Goal: Task Accomplishment & Management: Use online tool/utility

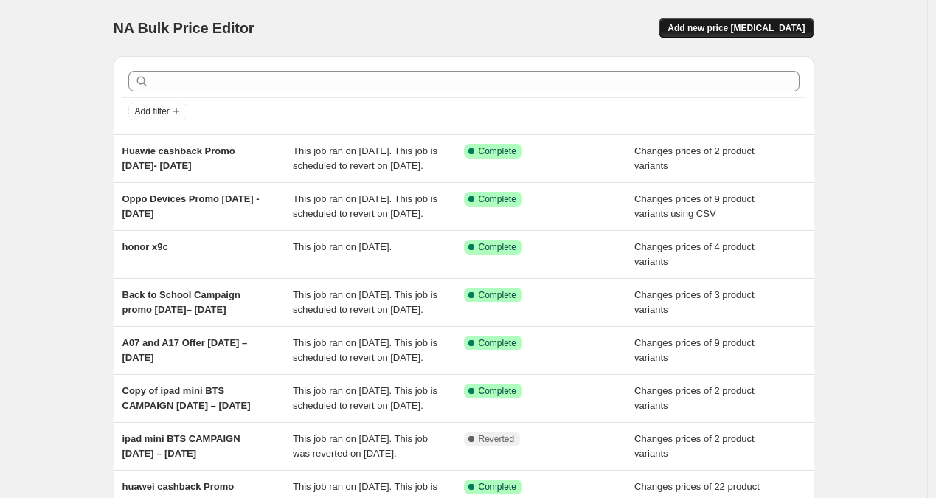
click at [708, 27] on span "Add new price [MEDICAL_DATA]" at bounding box center [736, 28] width 137 height 12
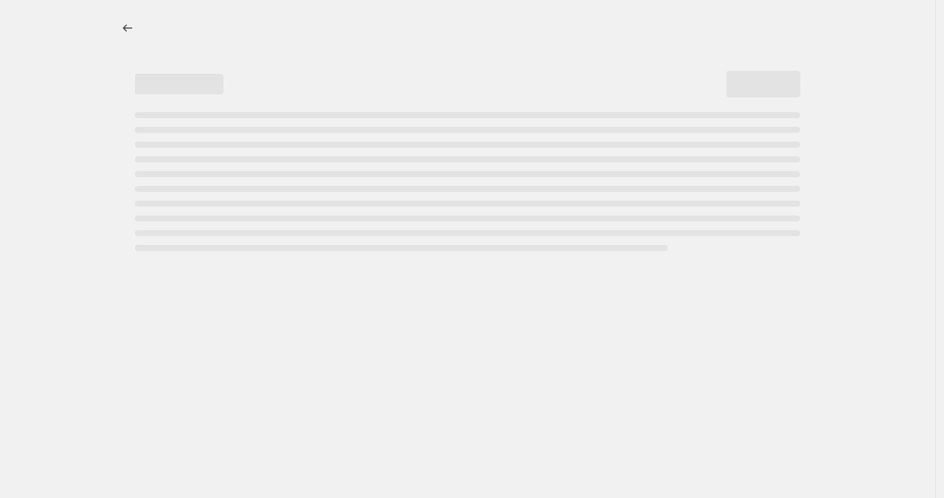
select select "percentage"
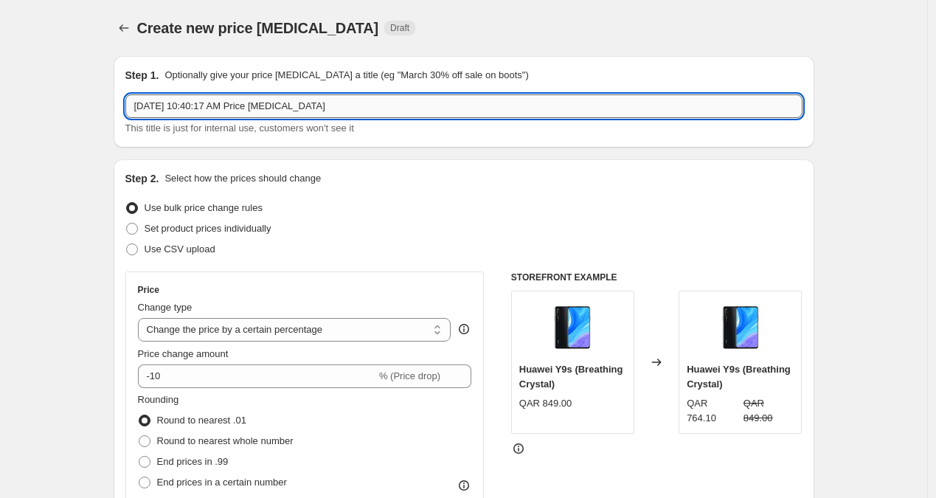
click at [365, 110] on input "[DATE] 10:40:17 AM Price [MEDICAL_DATA]" at bounding box center [463, 106] width 677 height 24
paste input "Galaxy S25 Ultra in Titanium Jetblack"
type input "Galaxy S25 Ultra in Titanium Jetblack"
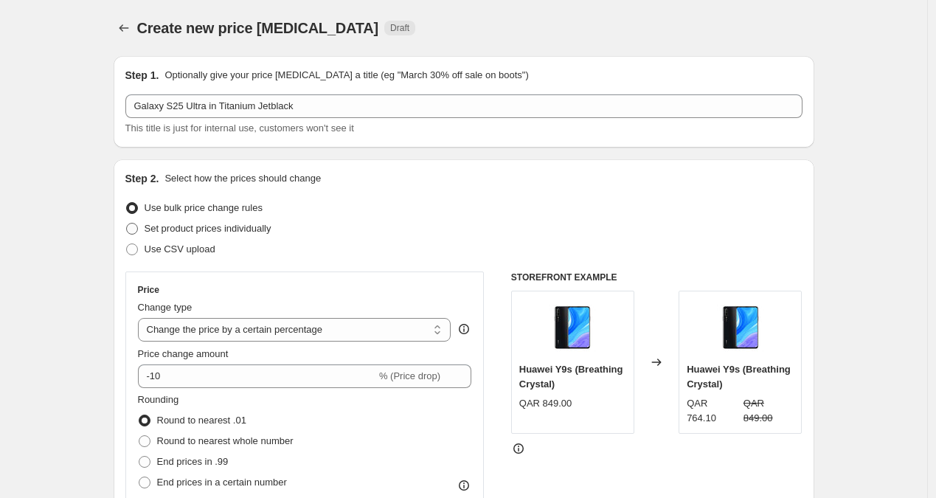
click at [194, 229] on span "Set product prices individually" at bounding box center [208, 228] width 127 height 11
click at [127, 224] on input "Set product prices individually" at bounding box center [126, 223] width 1 height 1
radio input "true"
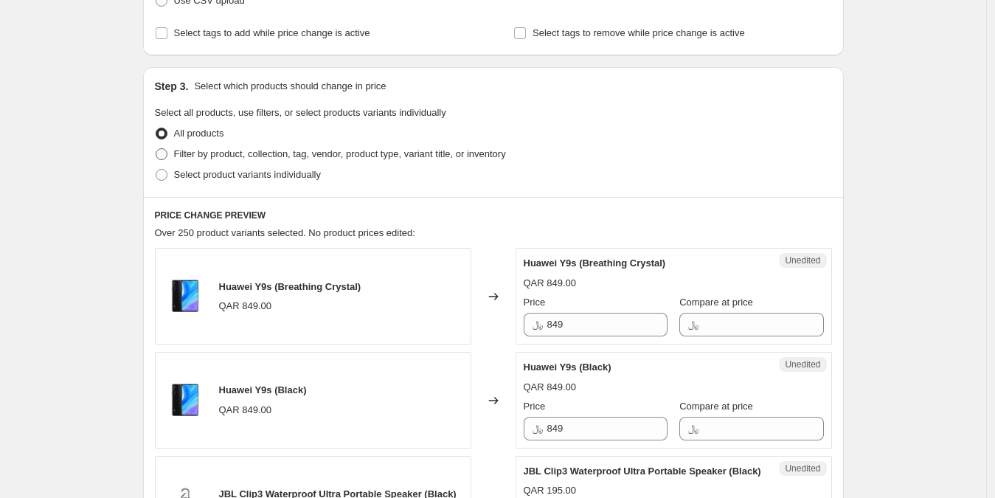
scroll to position [248, 0]
click at [232, 157] on span "Filter by product, collection, tag, vendor, product type, variant title, or inv…" at bounding box center [340, 154] width 332 height 11
click at [156, 150] on input "Filter by product, collection, tag, vendor, product type, variant title, or inv…" at bounding box center [156, 149] width 1 height 1
radio input "true"
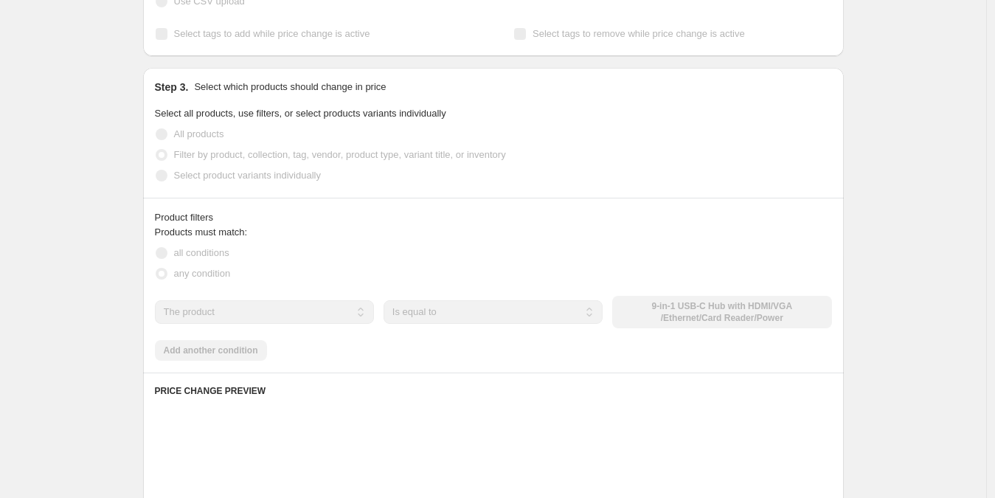
click at [235, 176] on span "Select product variants individually" at bounding box center [247, 175] width 147 height 11
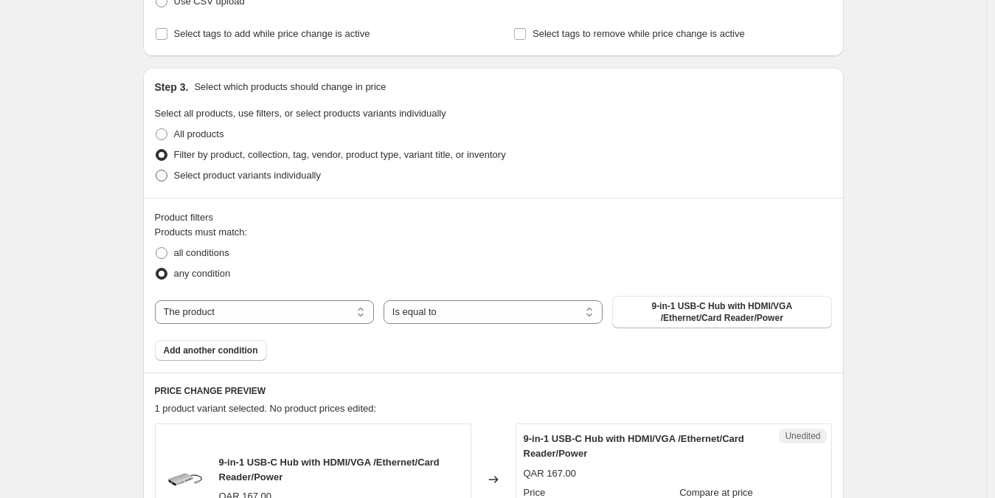
click at [234, 172] on span "Select product variants individually" at bounding box center [247, 175] width 147 height 11
click at [156, 170] on input "Select product variants individually" at bounding box center [156, 170] width 1 height 1
radio input "true"
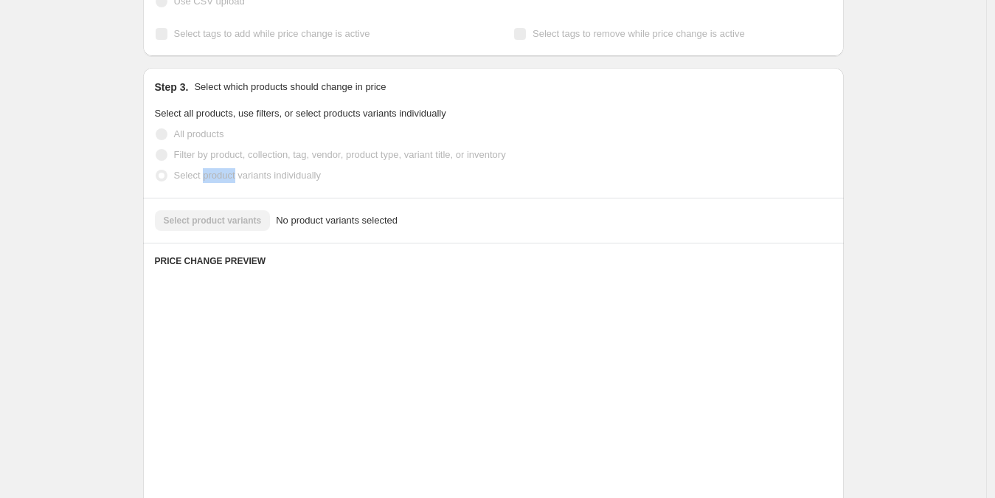
click at [234, 171] on span "Select product variants individually" at bounding box center [247, 175] width 147 height 11
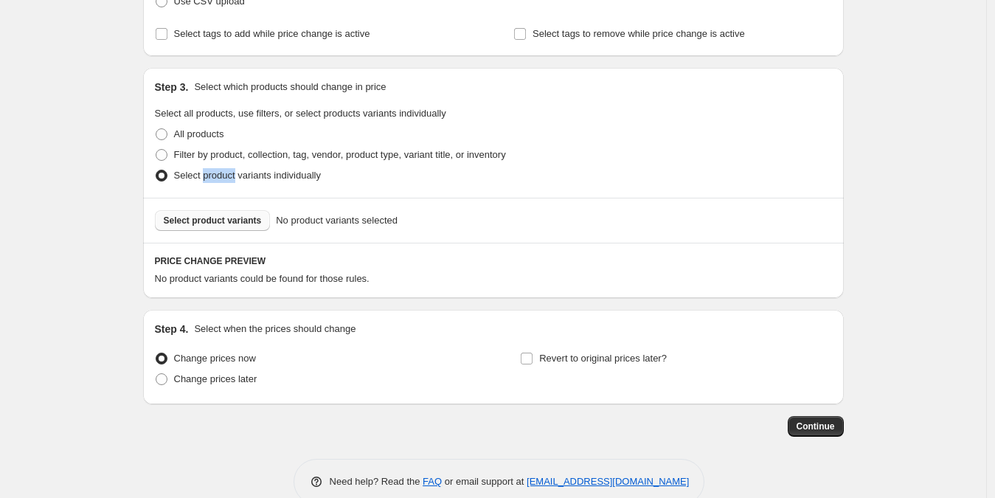
click at [196, 217] on span "Select product variants" at bounding box center [213, 221] width 98 height 12
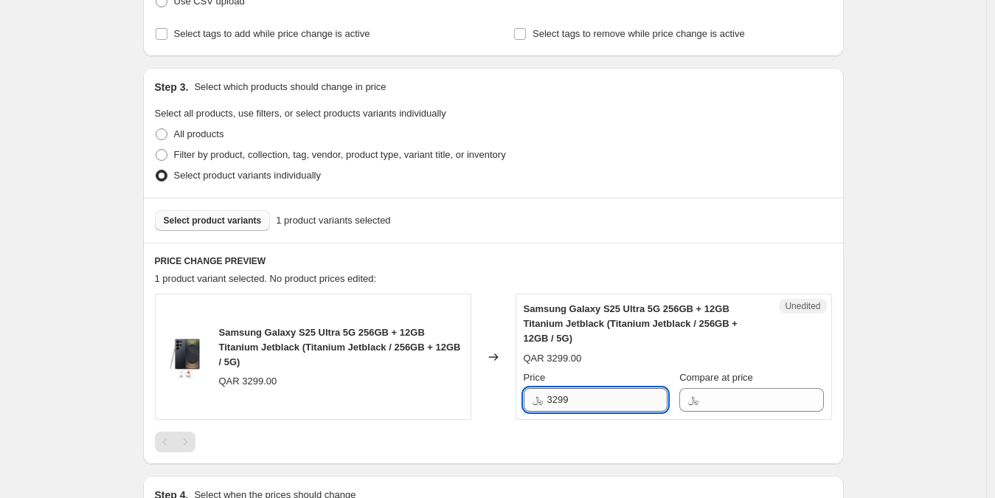
click at [618, 398] on input "3299" at bounding box center [607, 400] width 120 height 24
paste input "4,999.00"
type input "3299"
click at [246, 381] on div "QAR 3299.00" at bounding box center [248, 381] width 58 height 15
click at [250, 381] on div "QAR 3299.00" at bounding box center [248, 381] width 58 height 15
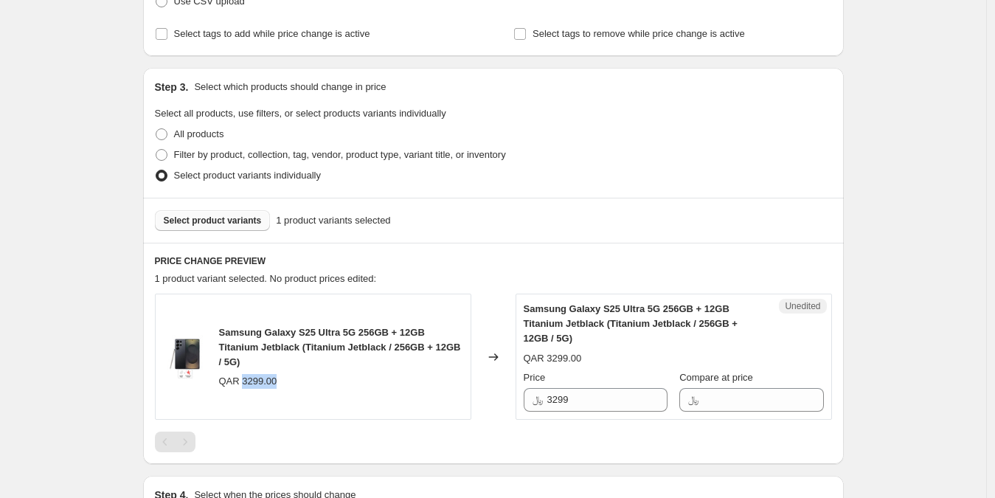
click at [250, 381] on div "QAR 3299.00" at bounding box center [248, 381] width 58 height 15
click at [260, 381] on div "QAR 3299.00" at bounding box center [248, 381] width 58 height 15
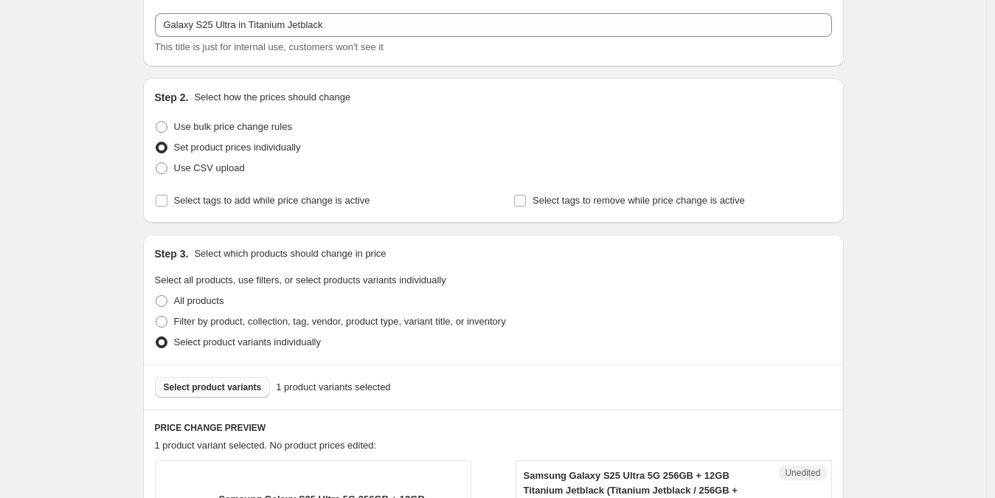
scroll to position [0, 0]
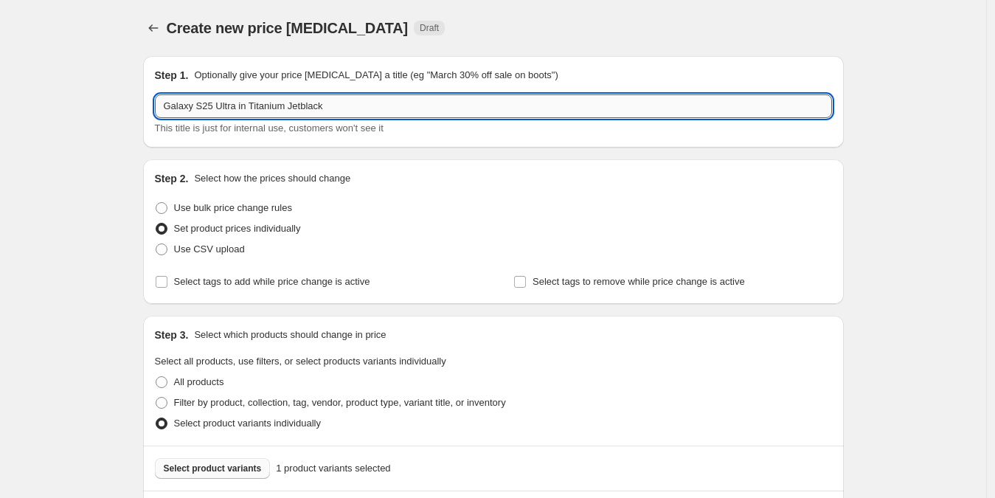
click at [368, 113] on input "Galaxy S25 Ultra in Titanium Jetblack" at bounding box center [493, 106] width 677 height 24
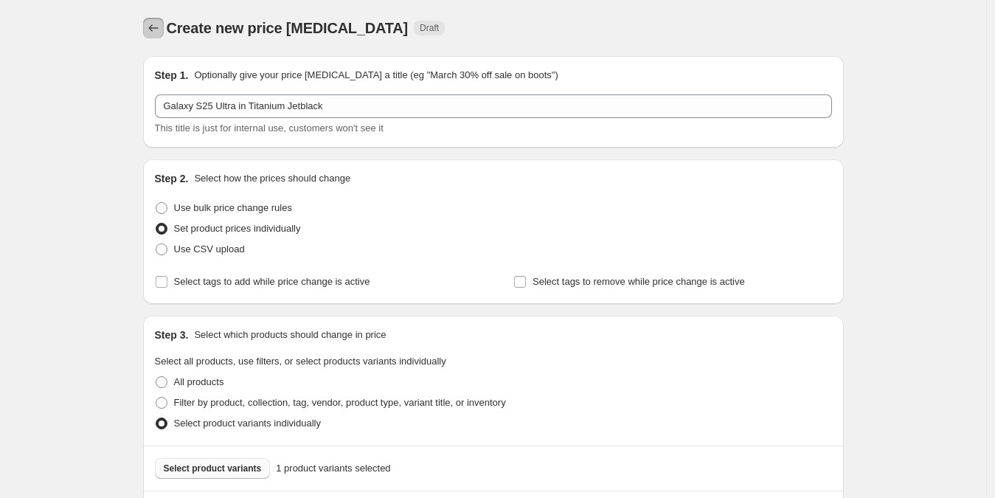
click at [153, 22] on icon "Price change jobs" at bounding box center [153, 28] width 15 height 15
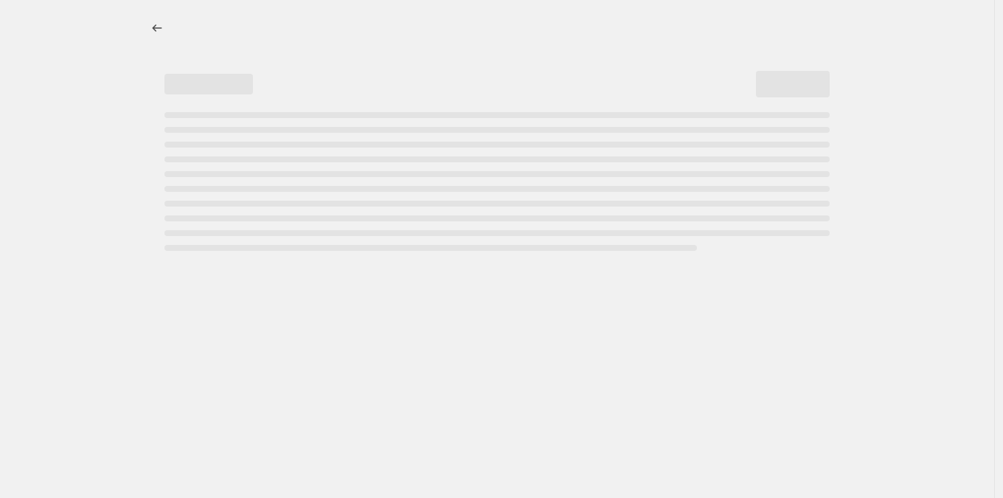
select select "percentage"
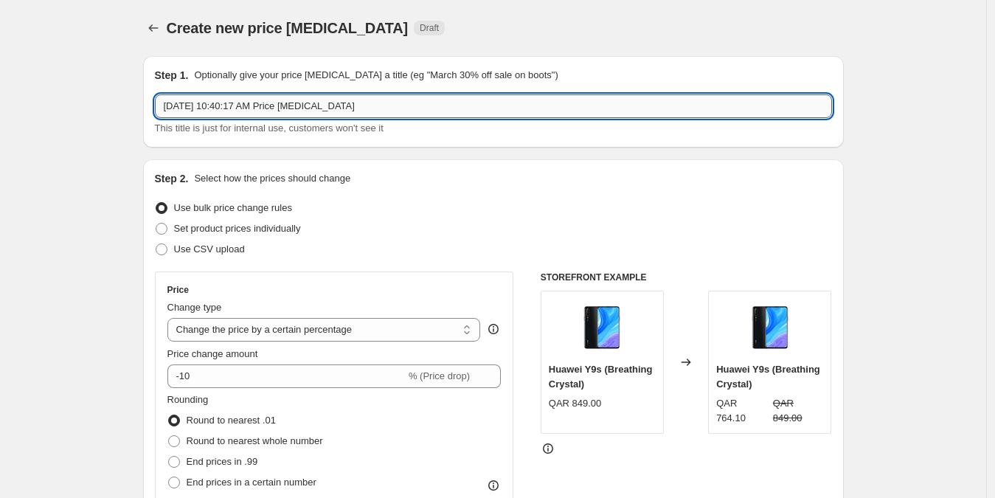
click at [342, 108] on input "[DATE] 10:40:17 AM Price [MEDICAL_DATA]" at bounding box center [493, 106] width 677 height 24
paste input "Galaxy S25 Ultra in Titanium Jetblack"
type input "Galaxy S25 Ultra in Titanium Jetblack"
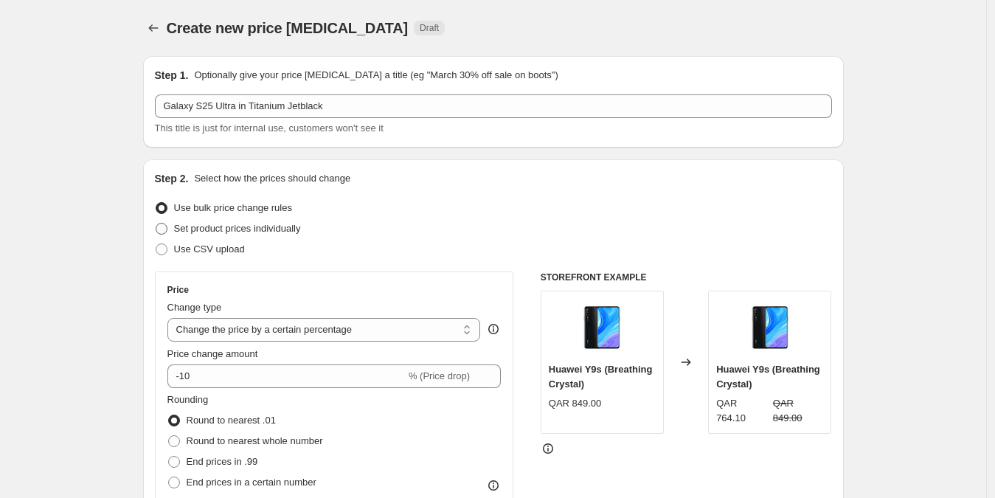
click at [179, 227] on span "Set product prices individually" at bounding box center [237, 228] width 127 height 11
click at [156, 224] on input "Set product prices individually" at bounding box center [156, 223] width 1 height 1
radio input "true"
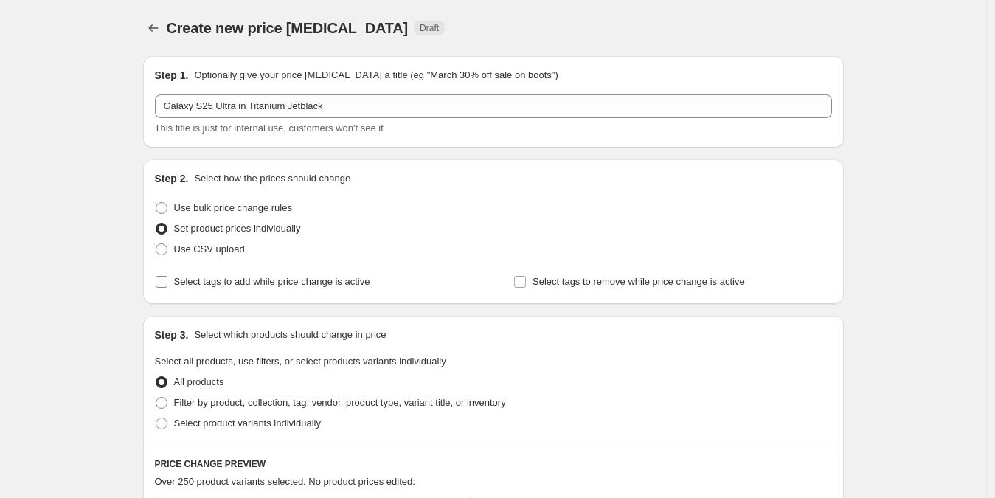
click at [277, 286] on span "Select tags to add while price change is active" at bounding box center [272, 281] width 196 height 11
click at [167, 286] on input "Select tags to add while price change is active" at bounding box center [162, 282] width 12 height 12
checkbox input "true"
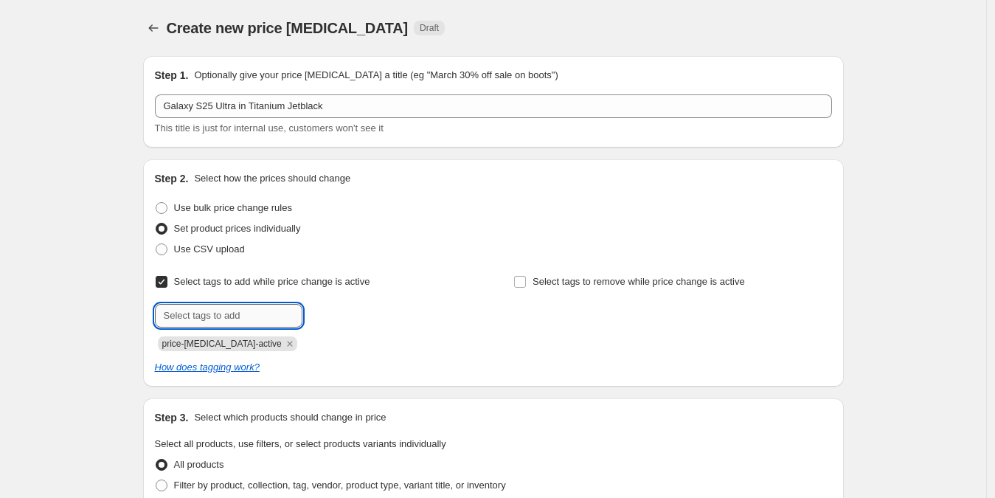
click at [224, 317] on input "text" at bounding box center [229, 316] width 148 height 24
paste input "Galaxy S25 Ultra in Titanium Jetblack"
type input "Galaxy S25 Ultra in Titanium Jetblack"
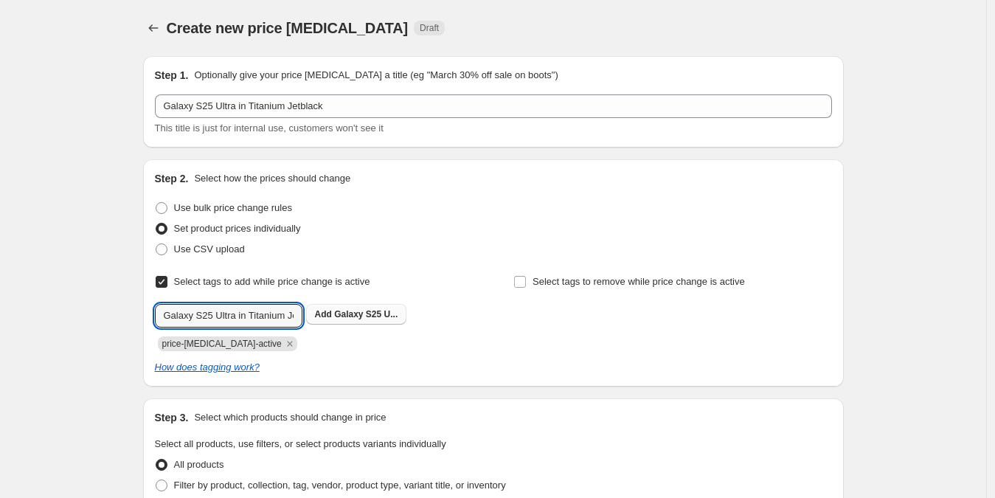
click at [398, 312] on span "Galaxy S25 U..." at bounding box center [365, 314] width 63 height 10
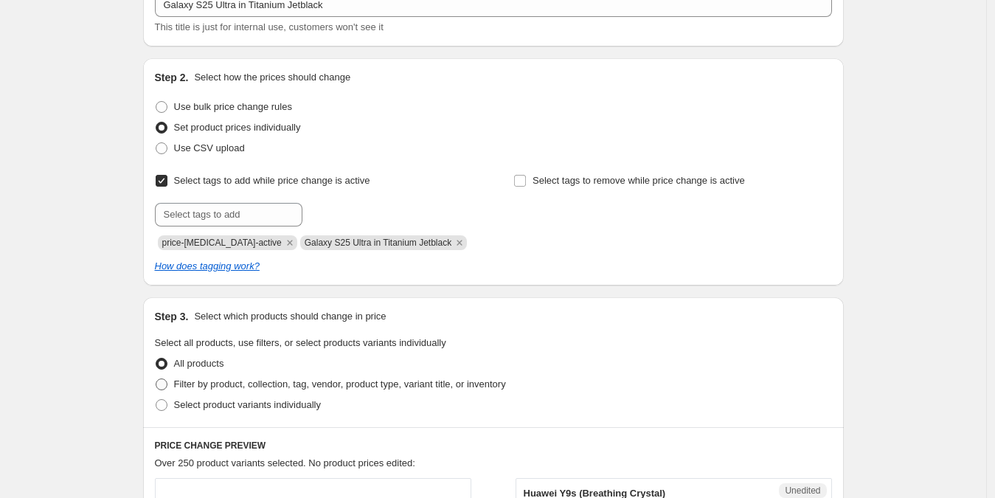
scroll to position [104, 0]
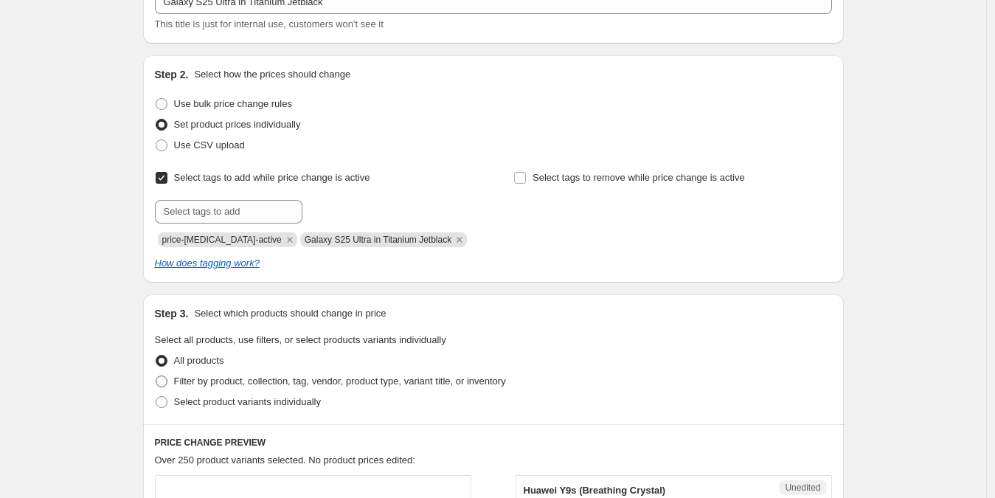
click at [263, 383] on span "Filter by product, collection, tag, vendor, product type, variant title, or inv…" at bounding box center [340, 381] width 332 height 11
click at [156, 376] on input "Filter by product, collection, tag, vendor, product type, variant title, or inv…" at bounding box center [156, 376] width 1 height 1
radio input "true"
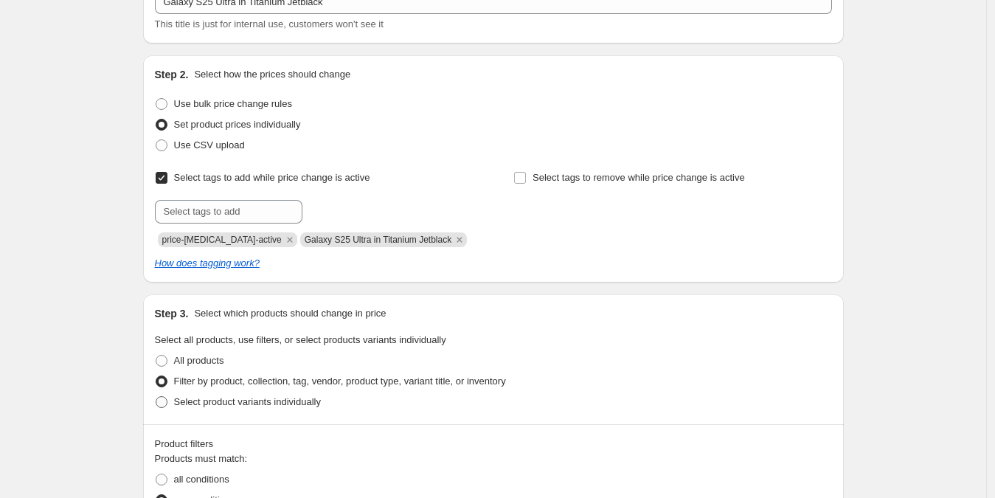
click at [302, 398] on span "Select product variants individually" at bounding box center [247, 401] width 147 height 11
click at [156, 397] on input "Select product variants individually" at bounding box center [156, 396] width 1 height 1
radio input "true"
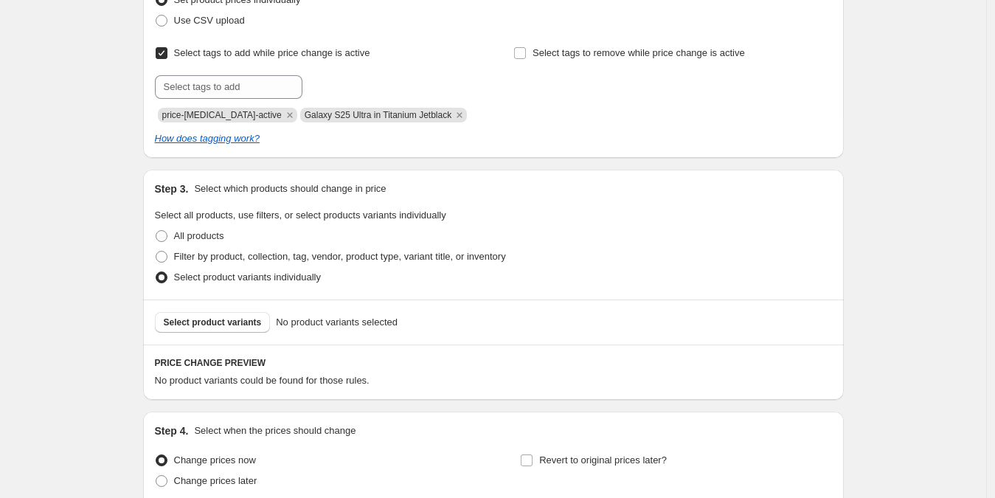
scroll to position [359, 0]
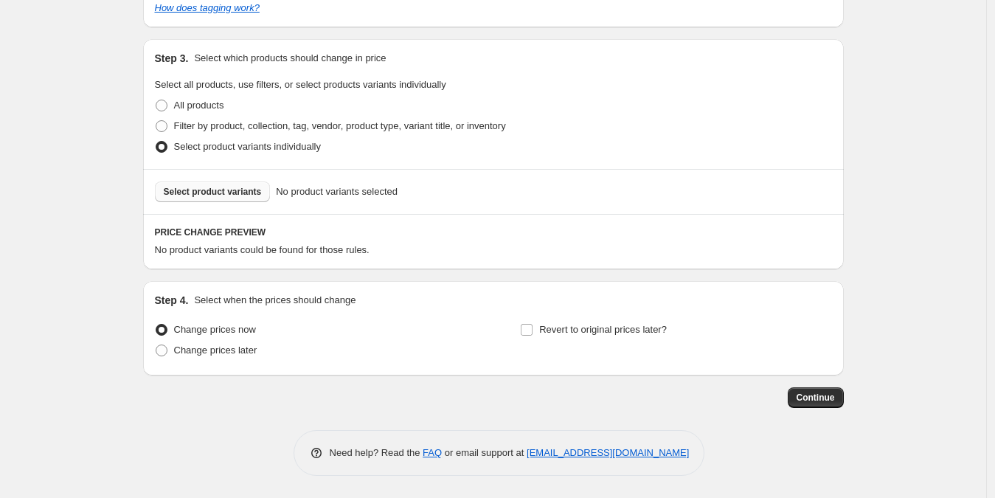
click at [228, 190] on span "Select product variants" at bounding box center [213, 192] width 98 height 12
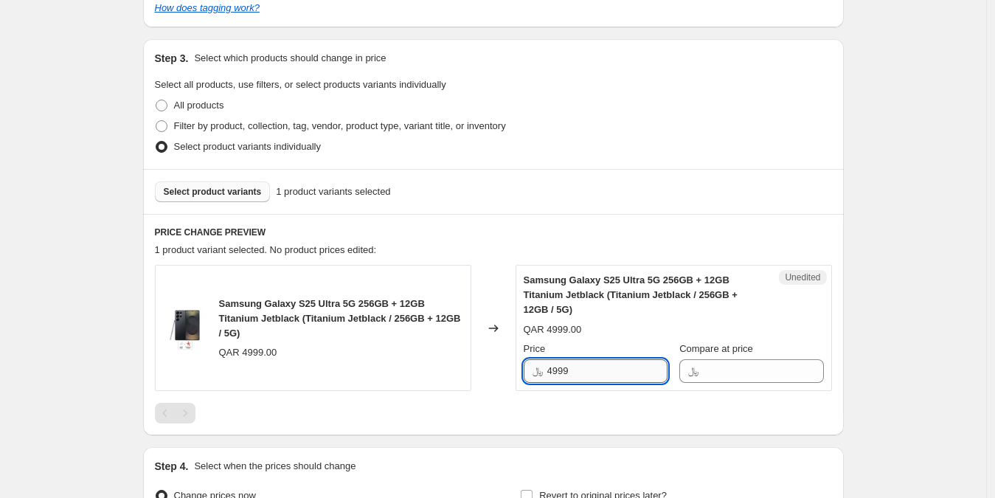
click at [594, 372] on input "4999" at bounding box center [607, 371] width 120 height 24
drag, startPoint x: 594, startPoint y: 372, endPoint x: 508, endPoint y: 372, distance: 86.3
click at [508, 372] on div "Samsung Galaxy S25 Ultra 5G 256GB + 12GB Titanium Jetblack (Titanium Jetblack /…" at bounding box center [493, 328] width 677 height 126
type input "4999"
click at [736, 387] on div "Unedited Samsung Galaxy S25 Ultra 5G 256GB + 12GB Titanium Jetblack (Titanium J…" at bounding box center [674, 328] width 317 height 126
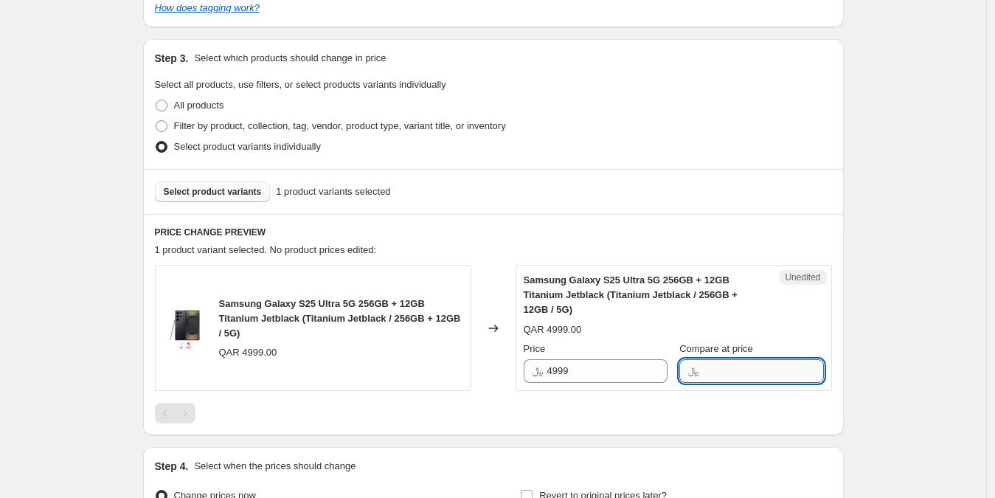
click at [731, 372] on input "Compare at price" at bounding box center [763, 371] width 120 height 24
paste input "4999"
type input "4999"
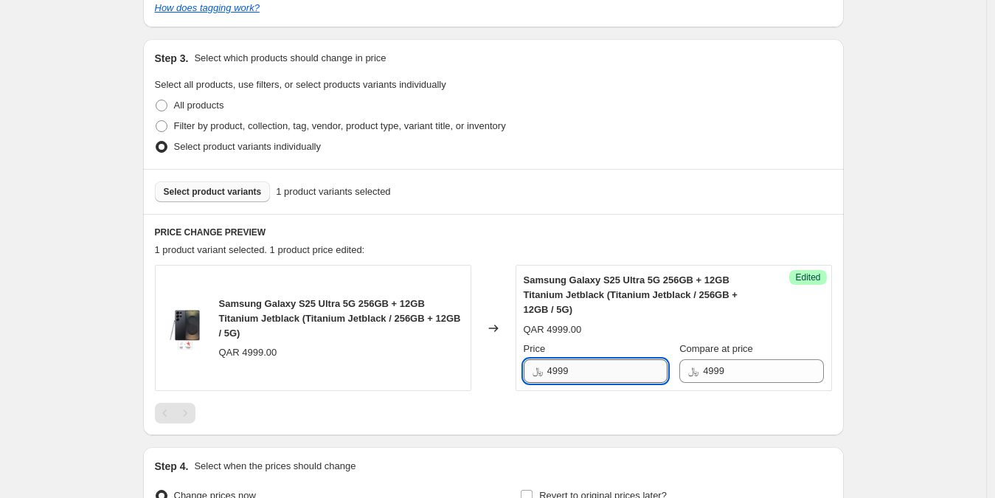
drag, startPoint x: 574, startPoint y: 364, endPoint x: 554, endPoint y: 365, distance: 19.9
click at [554, 365] on input "4999" at bounding box center [607, 371] width 120 height 24
click at [561, 370] on input "4999" at bounding box center [607, 371] width 120 height 24
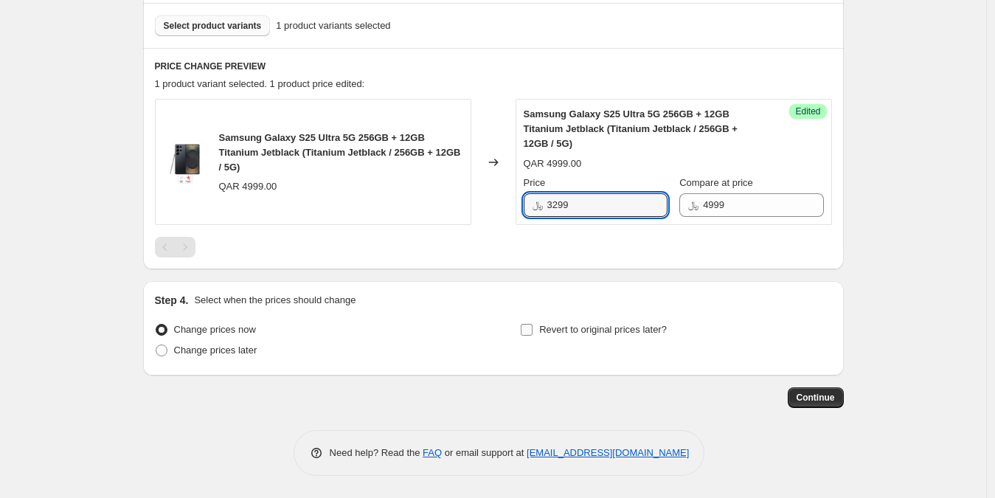
type input "3299"
click at [545, 334] on span "Revert to original prices later?" at bounding box center [603, 329] width 128 height 11
click at [533, 334] on input "Revert to original prices later?" at bounding box center [527, 330] width 12 height 12
checkbox input "true"
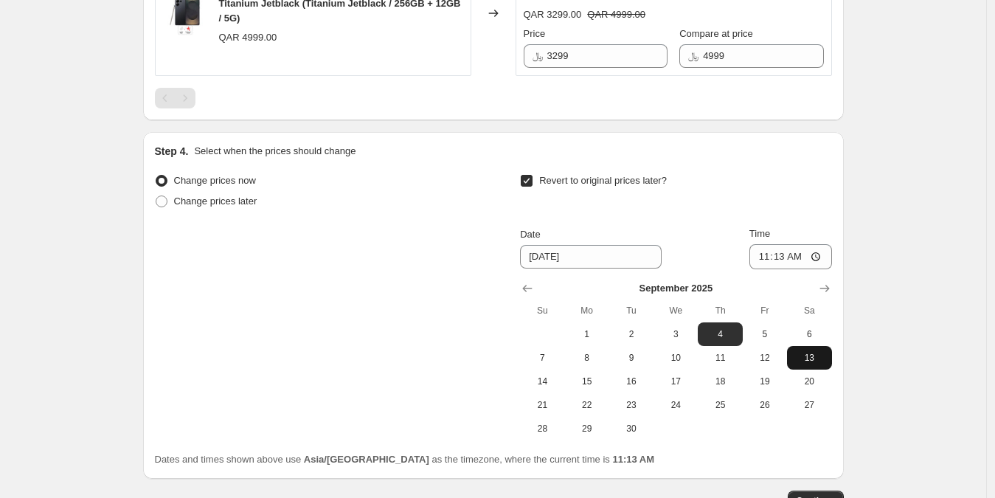
scroll to position [685, 0]
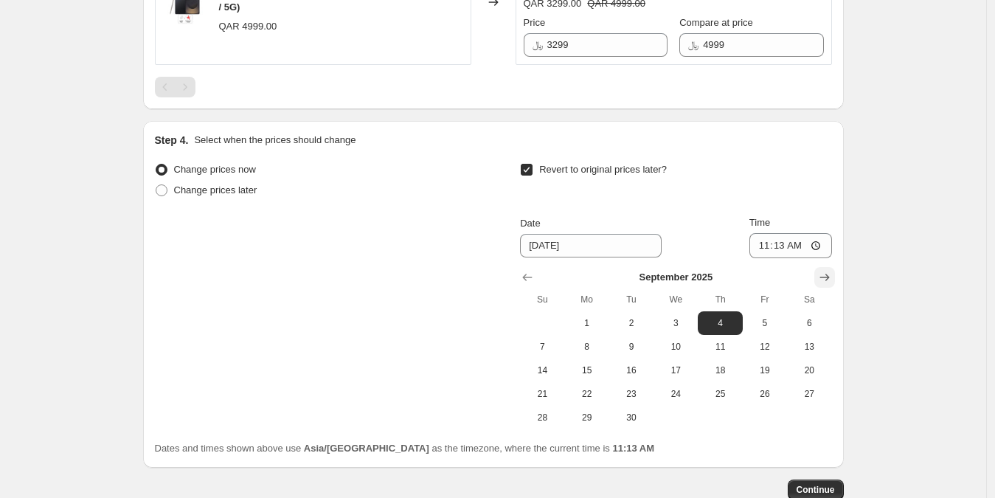
click at [823, 283] on icon "Show next month, October 2025" at bounding box center [824, 277] width 15 height 15
click at [682, 317] on span "1" at bounding box center [676, 323] width 32 height 12
type input "[DATE]"
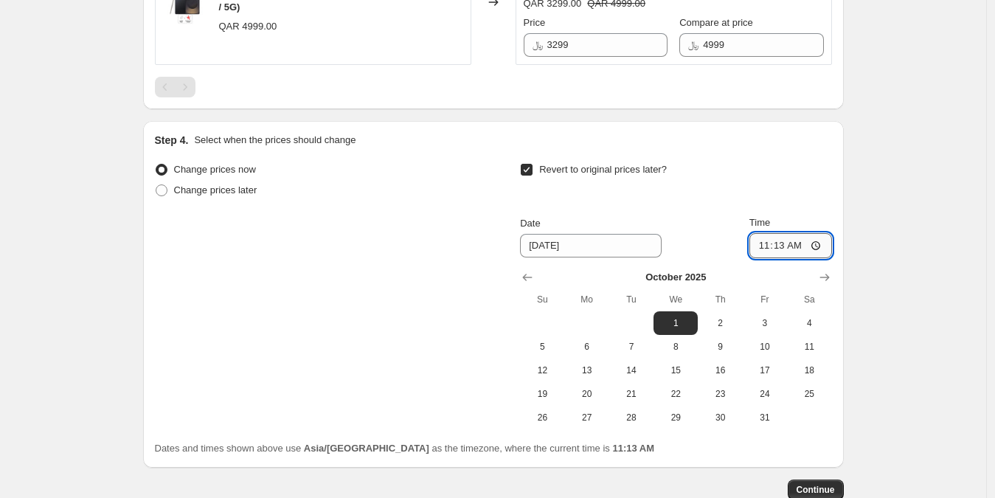
click at [755, 238] on input "11:13" at bounding box center [791, 245] width 83 height 25
type input "00:00"
click at [829, 485] on span "Continue" at bounding box center [816, 490] width 38 height 12
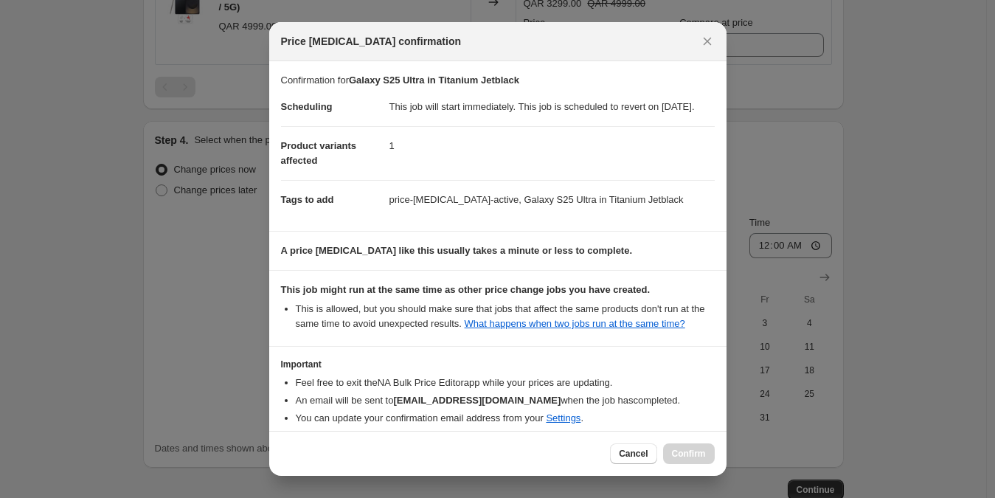
scroll to position [99, 0]
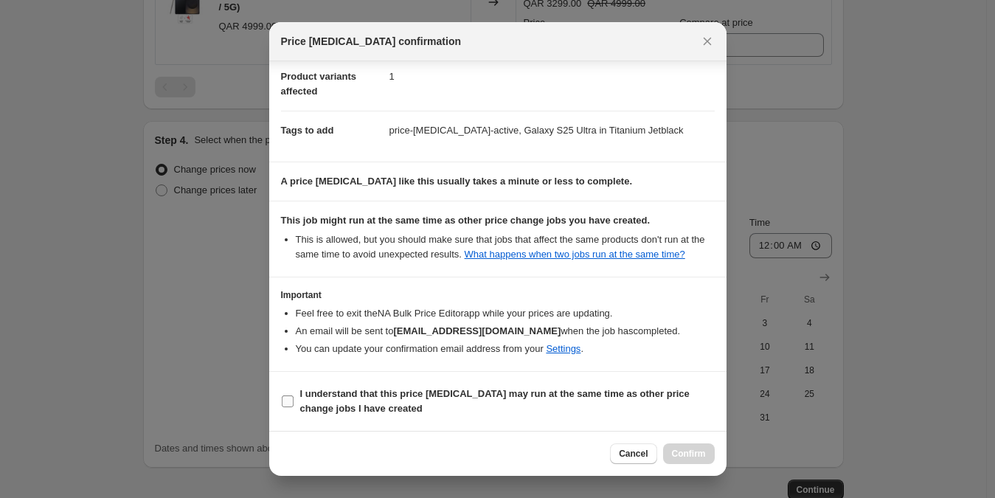
click at [586, 396] on b "I understand that this price [MEDICAL_DATA] may run at the same time as other p…" at bounding box center [495, 401] width 390 height 26
click at [294, 396] on input "I understand that this price [MEDICAL_DATA] may run at the same time as other p…" at bounding box center [288, 401] width 12 height 12
checkbox input "true"
click at [680, 450] on span "Confirm" at bounding box center [689, 454] width 34 height 12
